Goal: Task Accomplishment & Management: Manage account settings

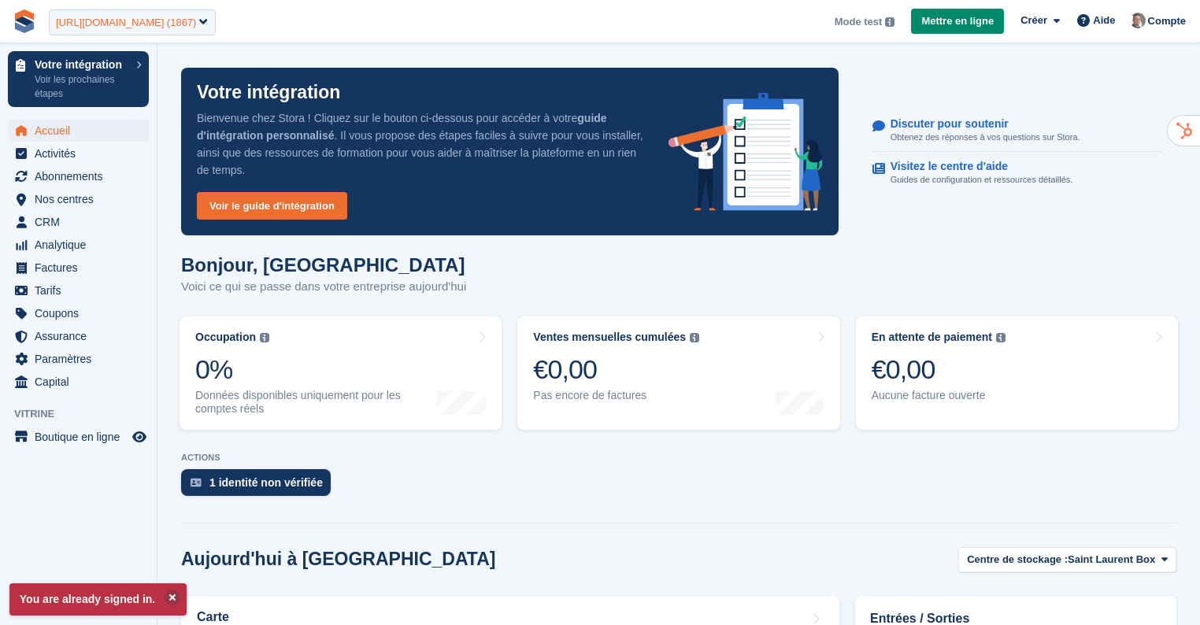
click at [194, 24] on div "https://saint-laurent-box.com/ (1867)" at bounding box center [126, 23] width 140 height 16
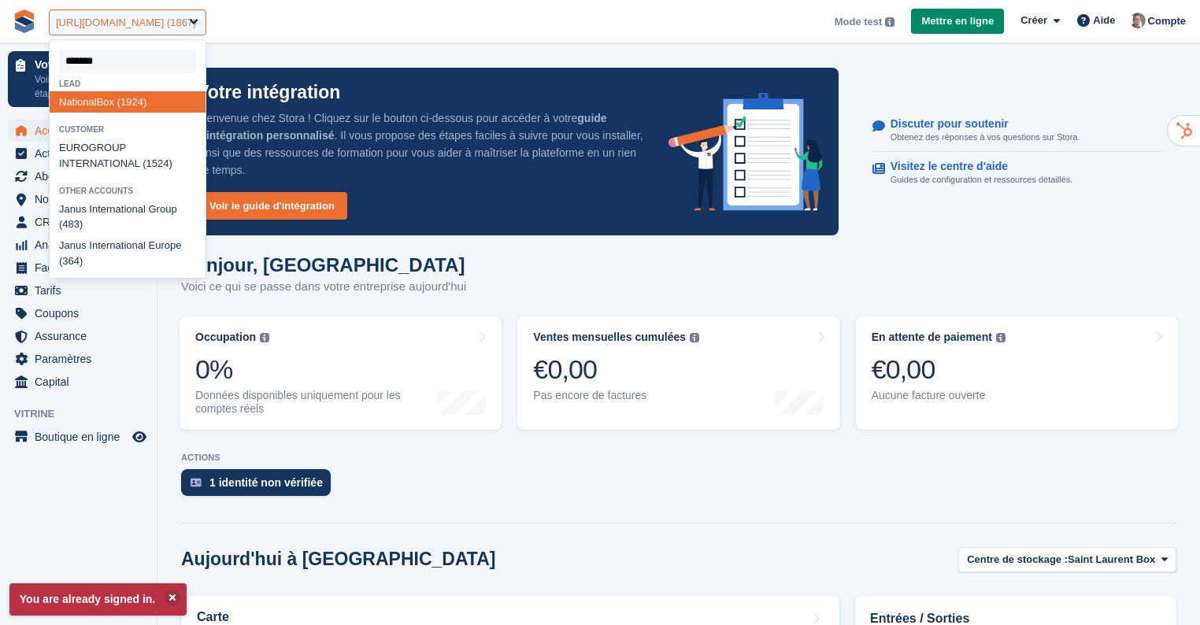
type input "********"
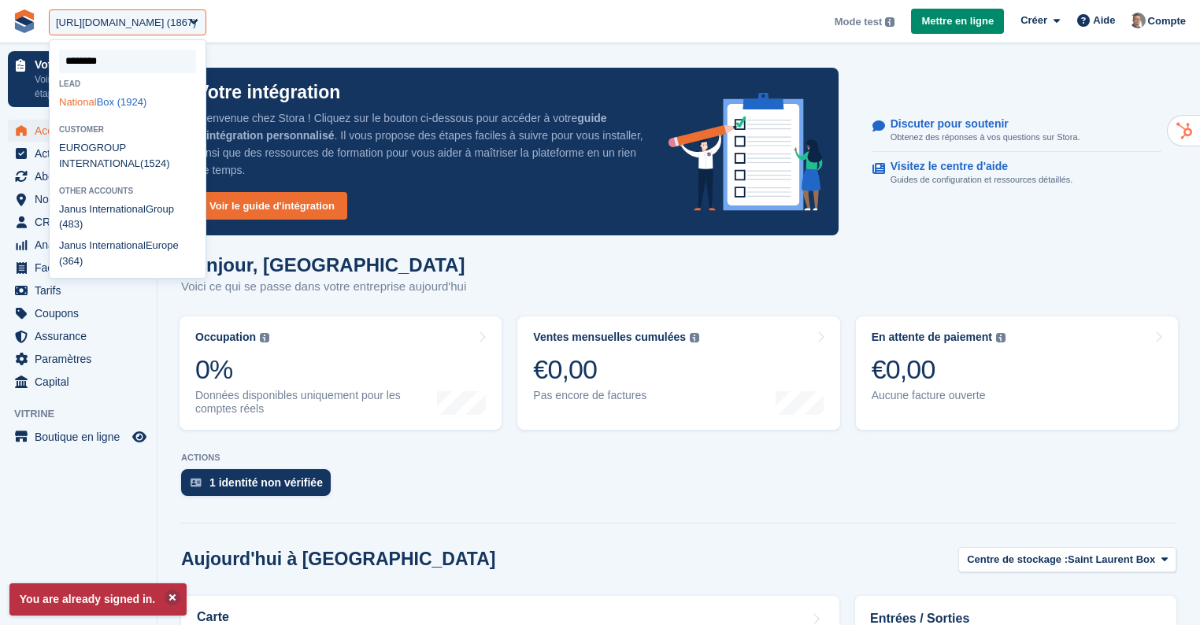
click at [146, 102] on div "National Box (1924)" at bounding box center [128, 101] width 156 height 21
select select "****"
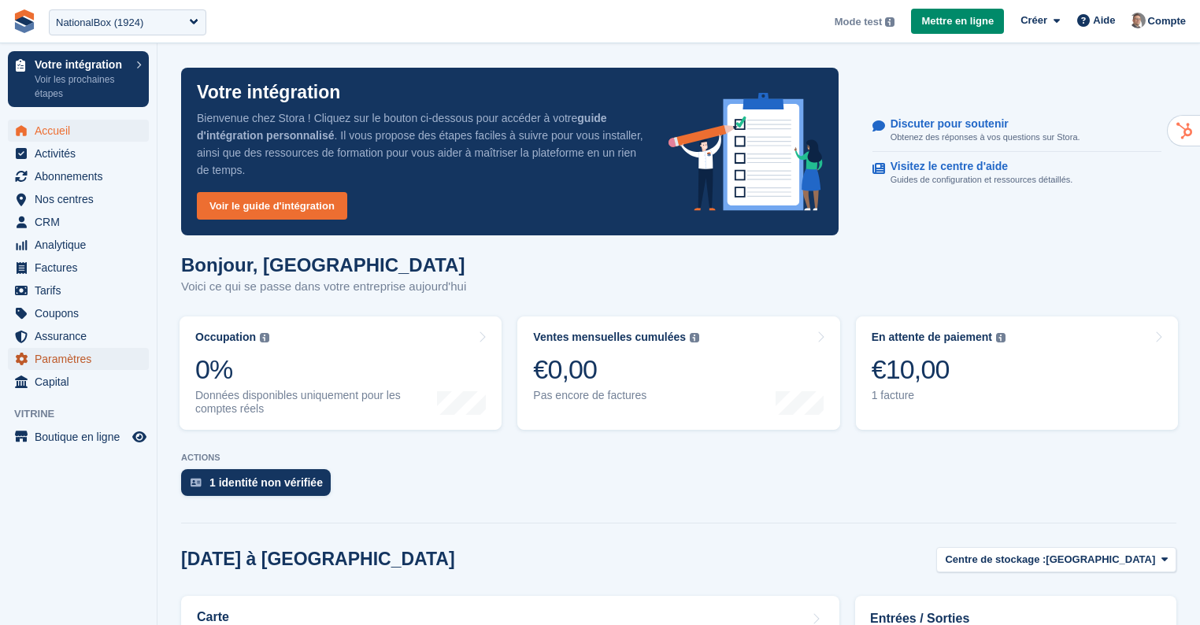
click at [94, 361] on span "Paramètres" at bounding box center [82, 359] width 94 height 22
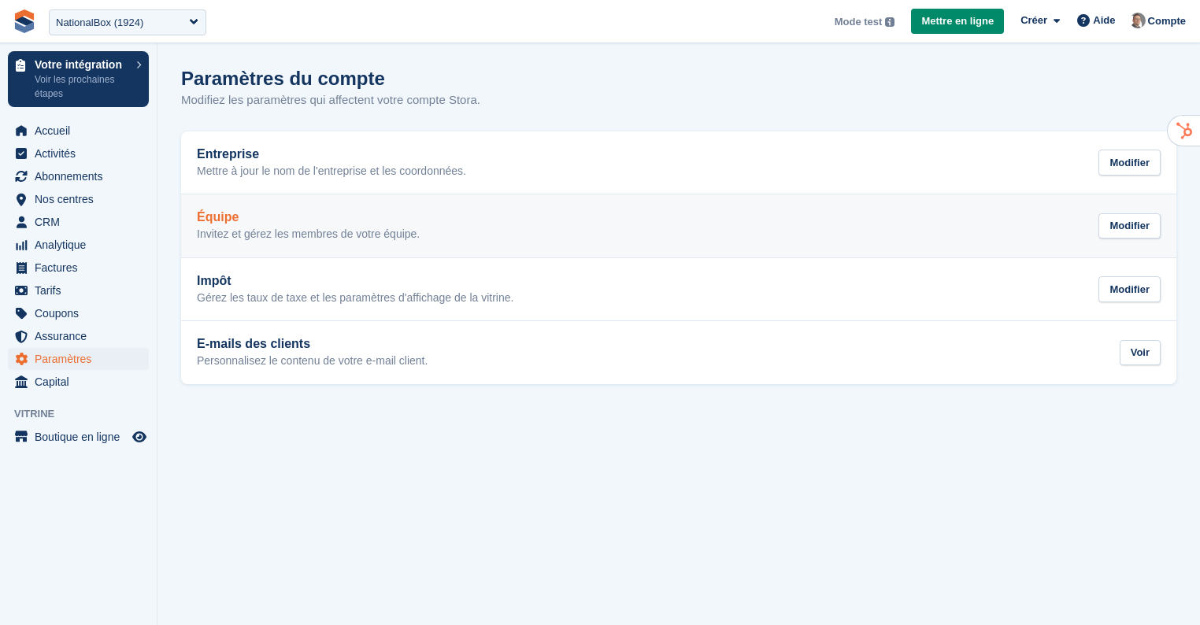
click at [396, 235] on p "Invitez et gérez les membres de votre équipe." at bounding box center [308, 235] width 223 height 14
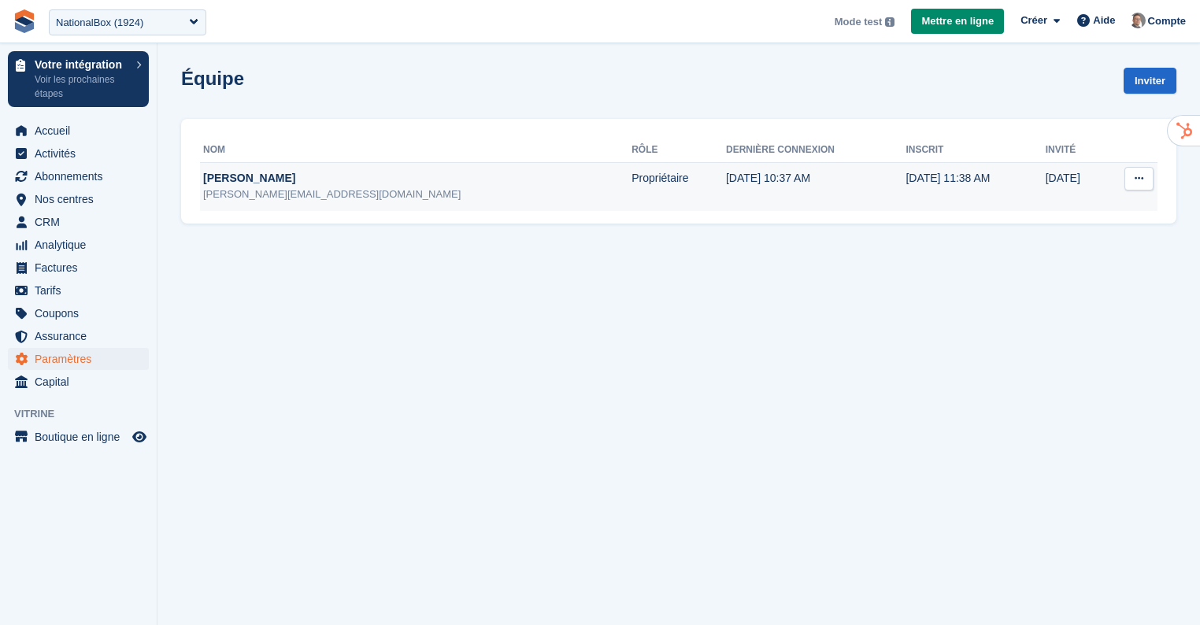
click at [726, 190] on td "[DATE] 10:37 AM" at bounding box center [815, 186] width 179 height 49
click at [1019, 177] on td "[DATE] 11:38 AM" at bounding box center [974, 186] width 139 height 49
click at [780, 183] on td "[DATE] 10:37 AM" at bounding box center [815, 186] width 179 height 49
click at [1141, 180] on icon at bounding box center [1138, 178] width 9 height 10
click at [1065, 218] on p "Modifier le membre de l'équipe" at bounding box center [1077, 216] width 137 height 35
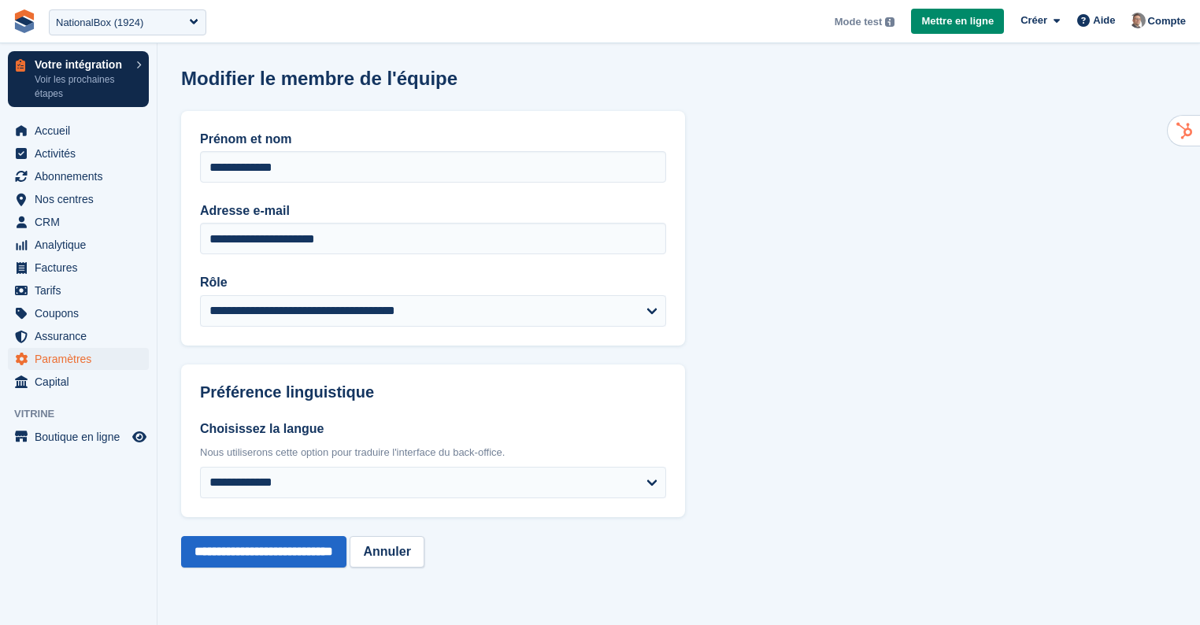
click at [102, 65] on p "Votre intégration" at bounding box center [82, 64] width 94 height 11
click at [146, 441] on icon "Boutique d'aperçu" at bounding box center [139, 437] width 14 height 13
click at [82, 357] on span "Paramètres" at bounding box center [82, 359] width 94 height 22
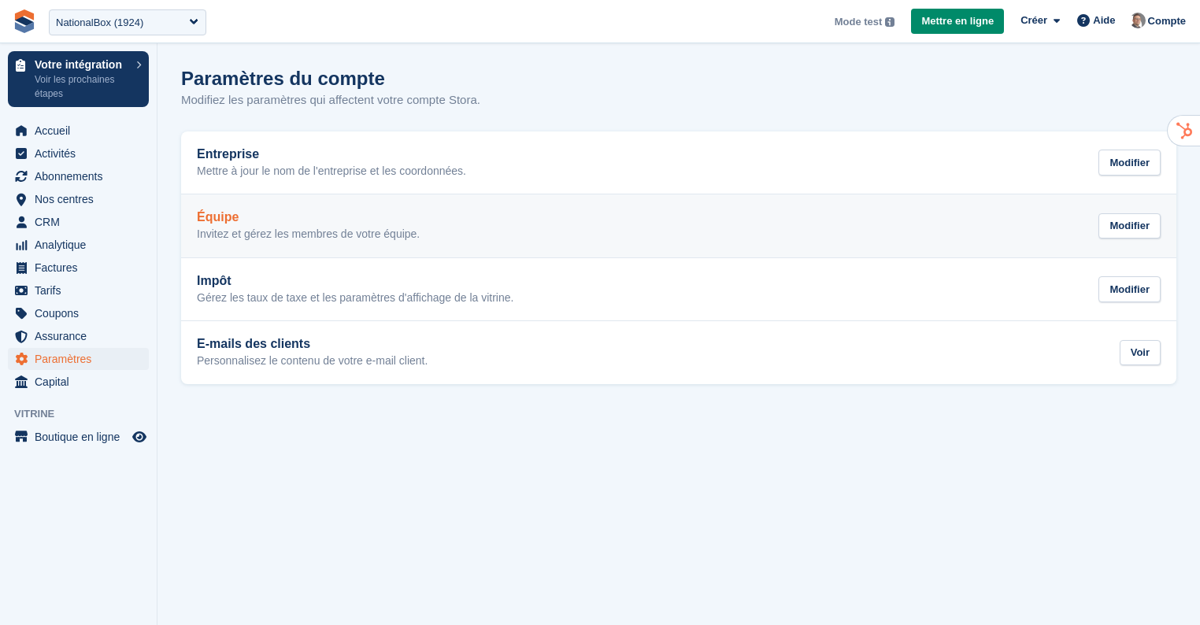
click at [282, 231] on p "Invitez et gérez les membres de votre équipe." at bounding box center [308, 235] width 223 height 14
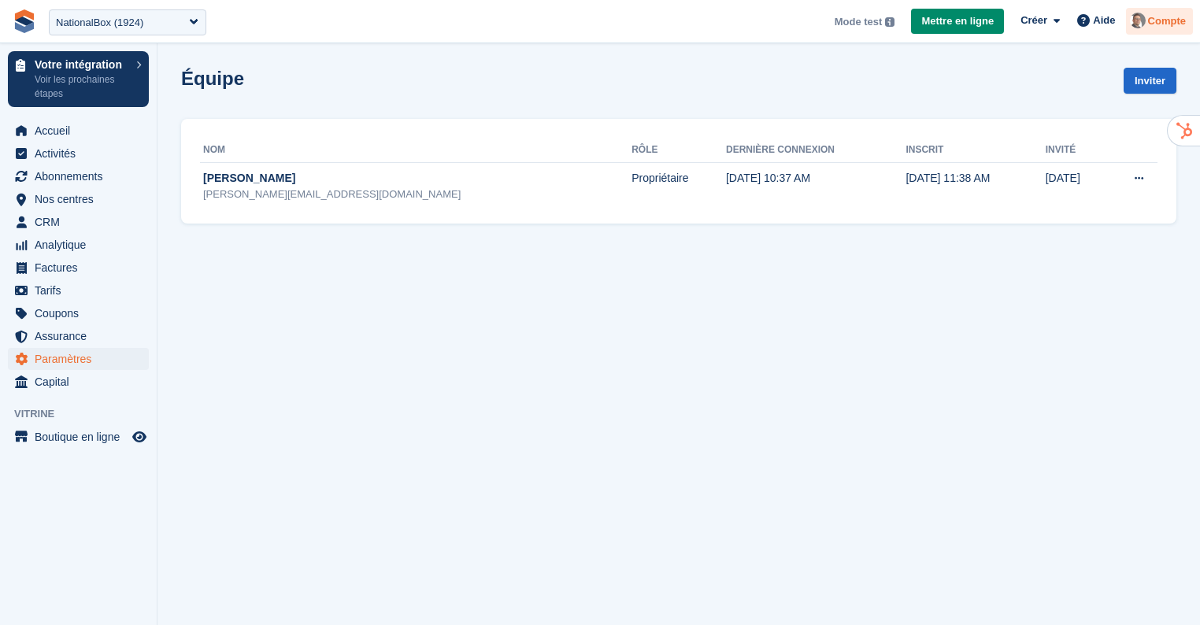
click at [1179, 19] on span "Compte" at bounding box center [1167, 21] width 38 height 16
